Goal: Task Accomplishment & Management: Use online tool/utility

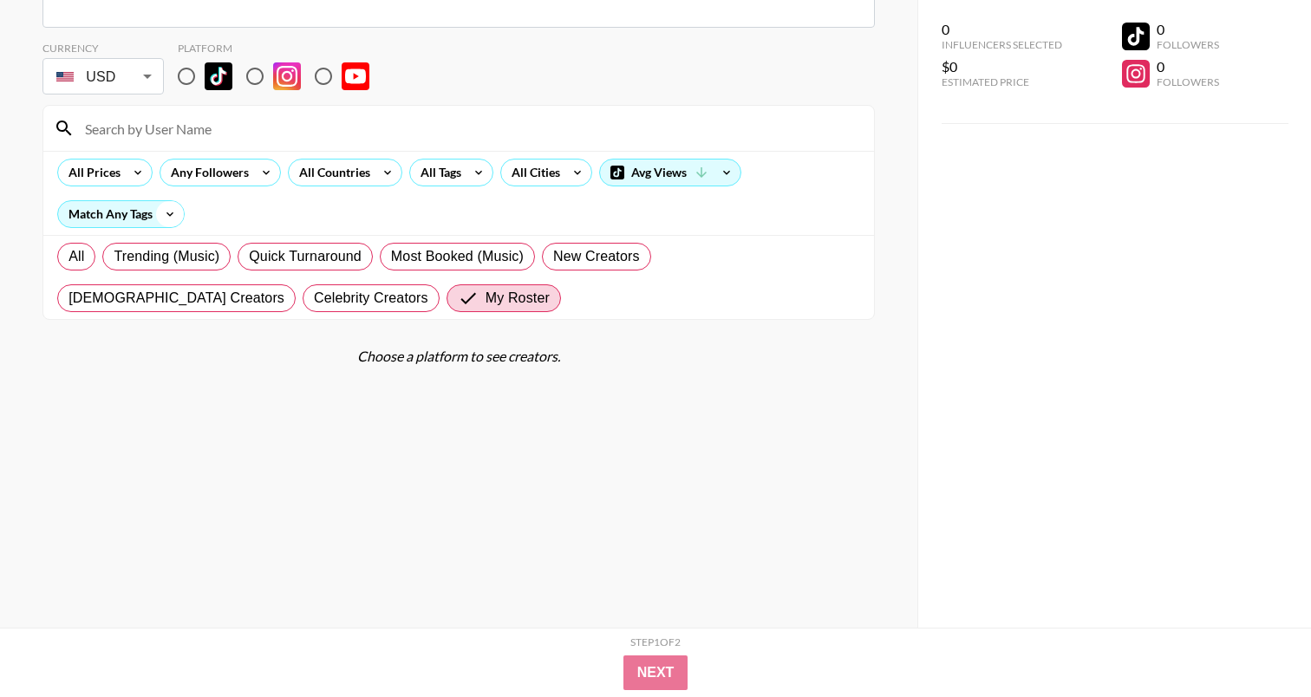
scroll to position [105, 0]
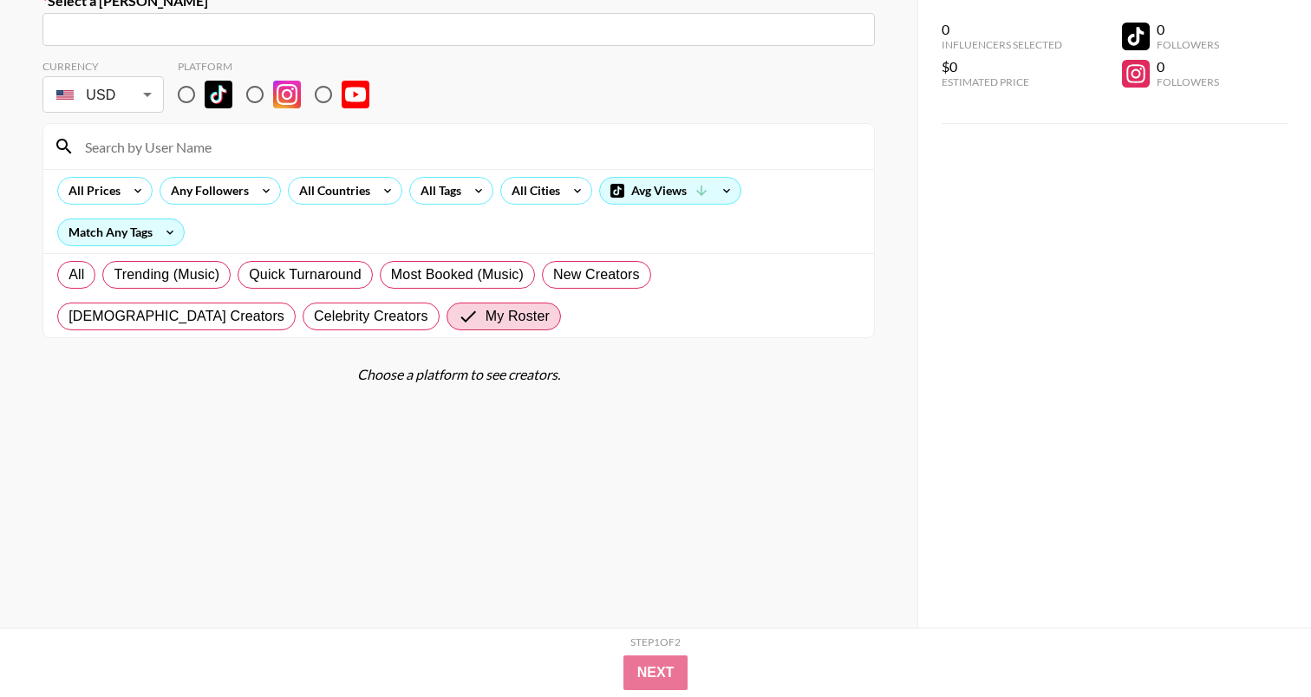
click at [235, 40] on div "​" at bounding box center [458, 29] width 832 height 33
click at [269, 27] on input "text" at bounding box center [458, 30] width 811 height 20
click at [557, 127] on div at bounding box center [458, 146] width 830 height 45
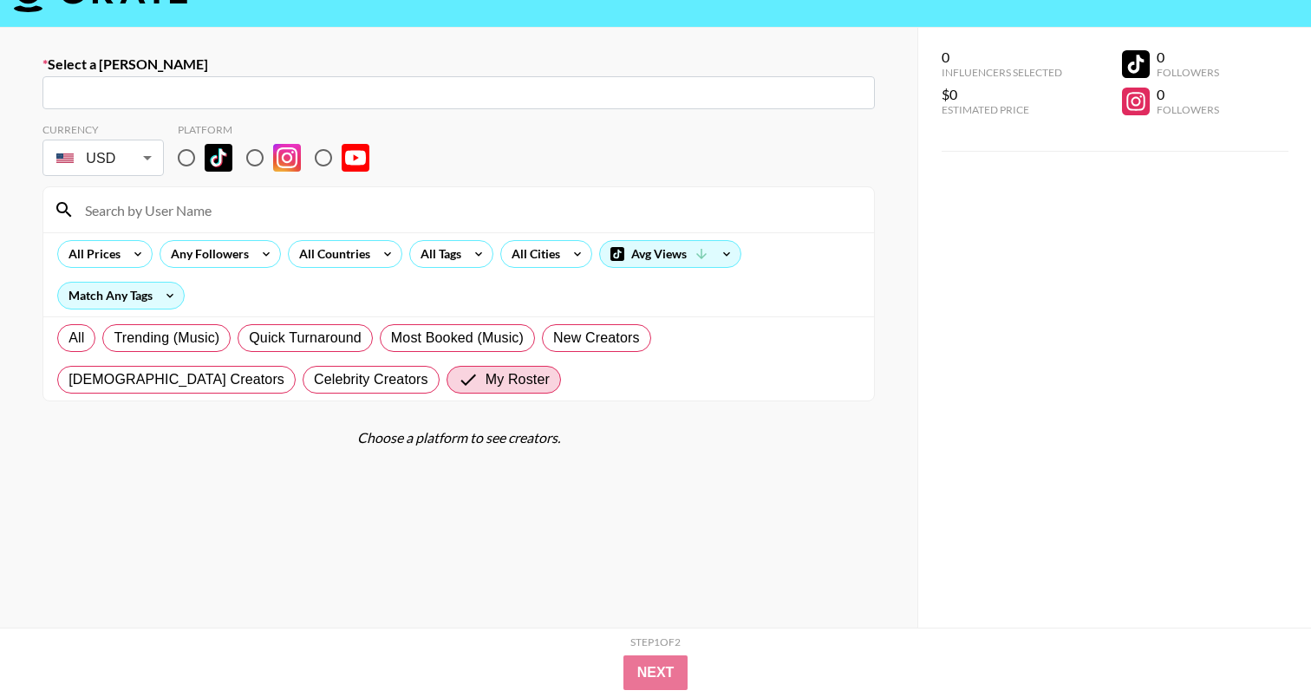
scroll to position [0, 0]
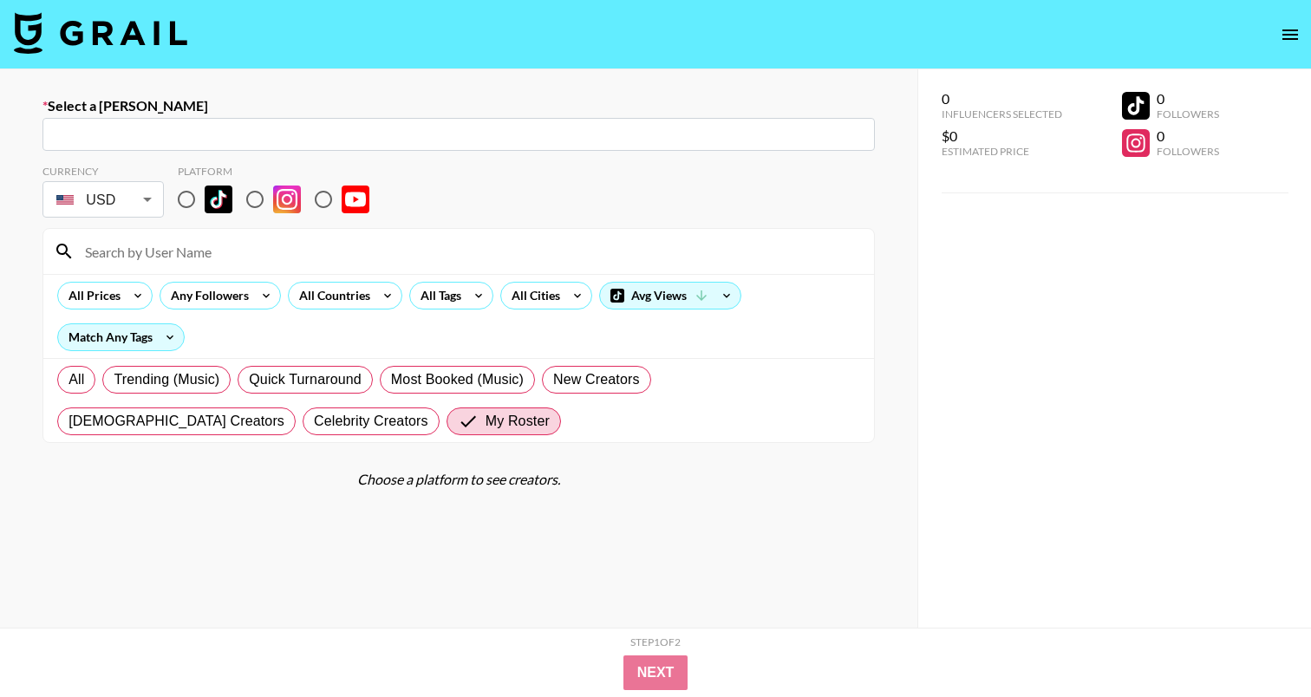
click at [94, 20] on img at bounding box center [100, 33] width 173 height 42
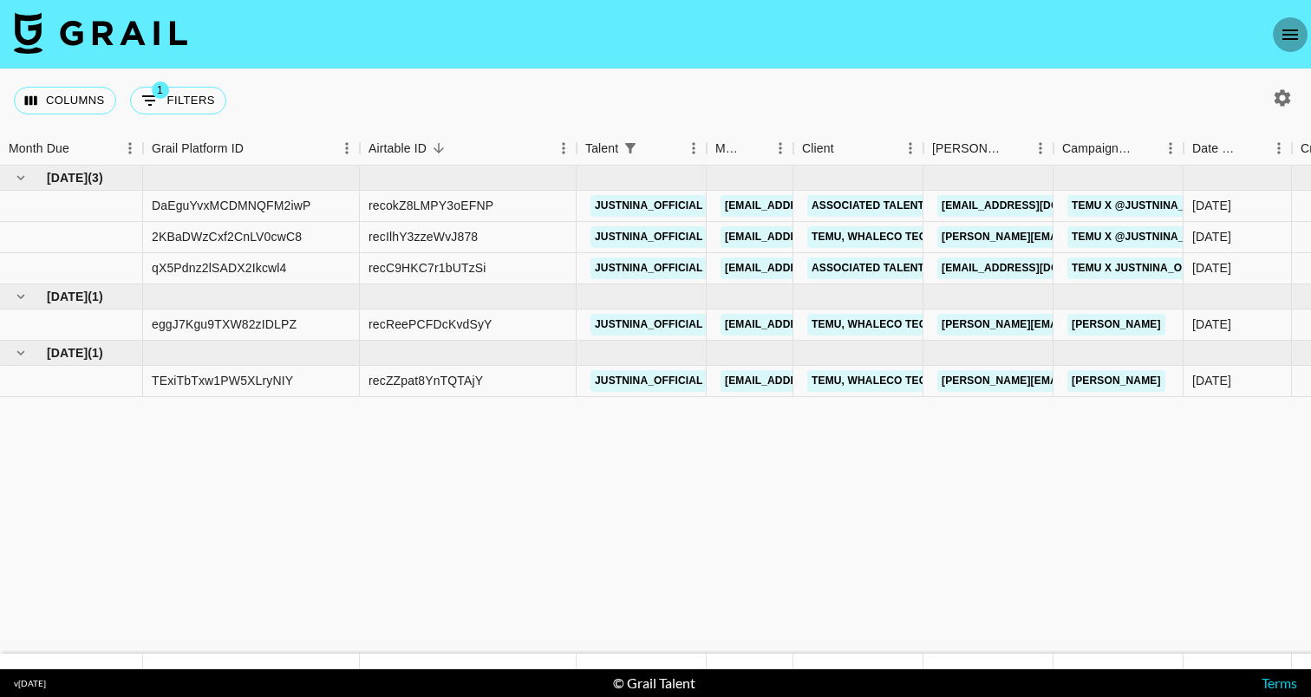
click at [1293, 45] on button "open drawer" at bounding box center [1289, 34] width 35 height 35
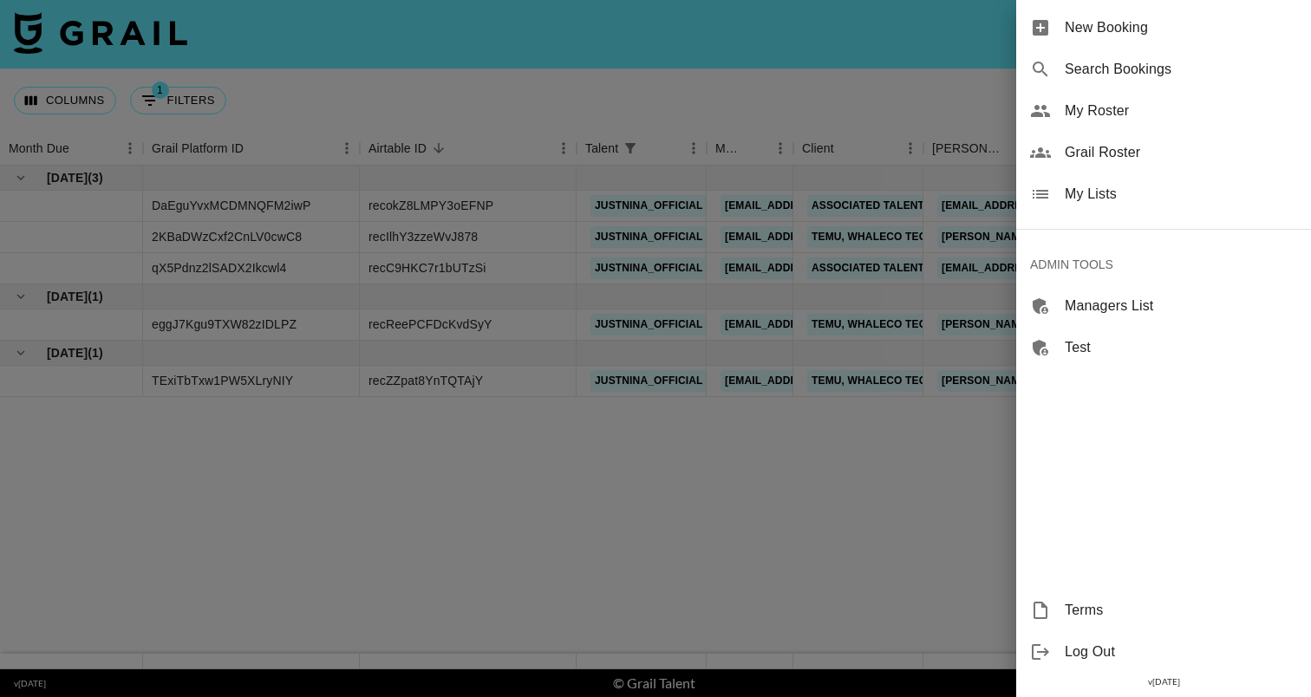
click at [1098, 644] on span "Log Out" at bounding box center [1180, 651] width 232 height 21
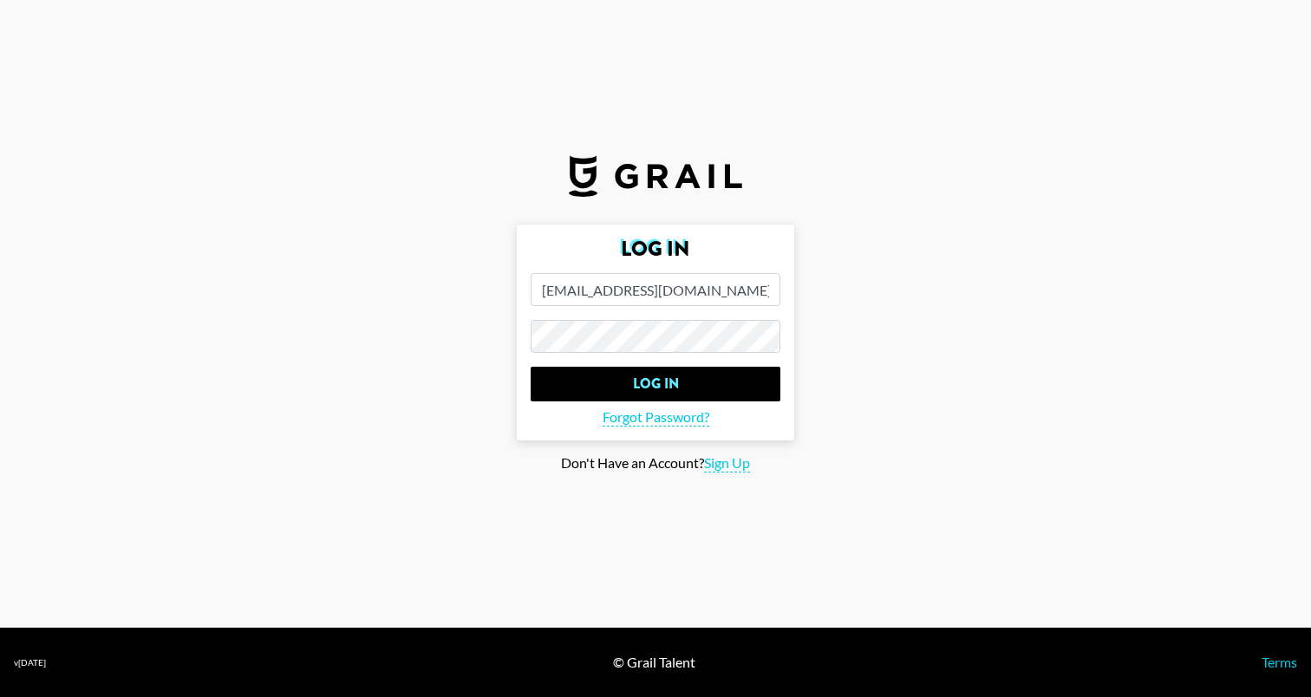
click at [633, 281] on input "[EMAIL_ADDRESS][DOMAIN_NAME]" at bounding box center [655, 289] width 250 height 33
click at [633, 285] on input "[EMAIL_ADDRESS][DOMAIN_NAME]" at bounding box center [655, 289] width 250 height 33
click at [723, 294] on input "[EMAIL_ADDRESS][DOMAIN_NAME]" at bounding box center [655, 289] width 250 height 33
type input "[EMAIL_ADDRESS][DOMAIN_NAME]"
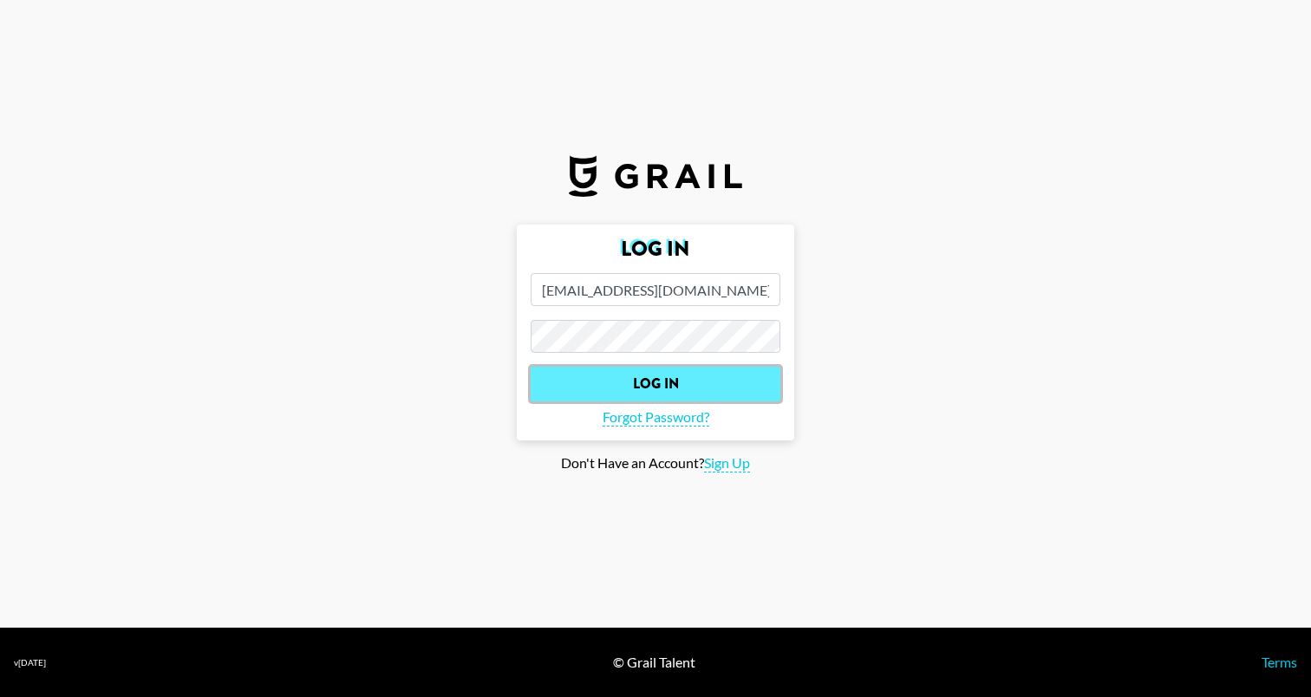
click at [710, 387] on input "Log In" at bounding box center [655, 384] width 250 height 35
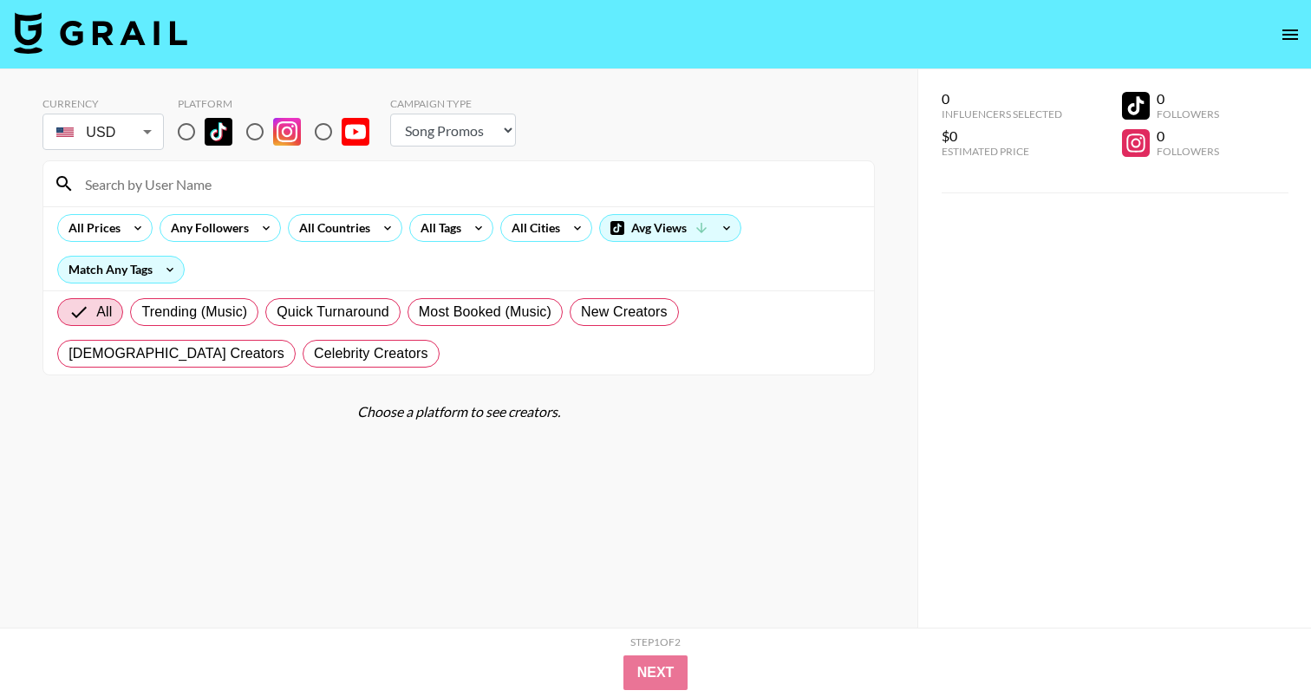
click at [212, 171] on input at bounding box center [469, 184] width 789 height 28
click at [675, 89] on section "Currency USD USD ​ Platform Campaign Type Choose Type... Song Promos Brand Prom…" at bounding box center [458, 229] width 832 height 292
click at [441, 139] on select "Choose Type... Song Promos Brand Promos" at bounding box center [453, 130] width 126 height 33
select select "Brand"
click at [390, 114] on select "Choose Type... Song Promos Brand Promos" at bounding box center [453, 130] width 126 height 33
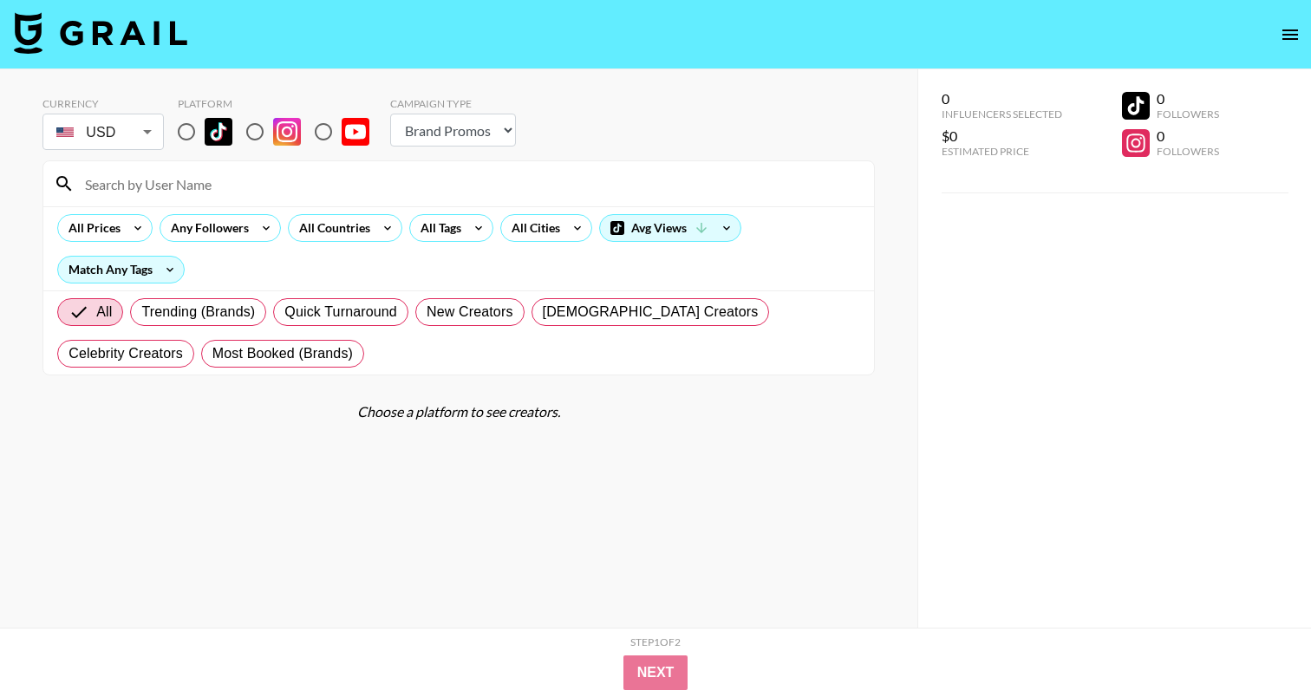
click at [193, 191] on input at bounding box center [469, 184] width 789 height 28
click at [456, 277] on div "All Prices Any Followers All Countries All Tags All Cities Avg Views Match Any …" at bounding box center [458, 248] width 830 height 84
